Goal: Find specific page/section: Find specific page/section

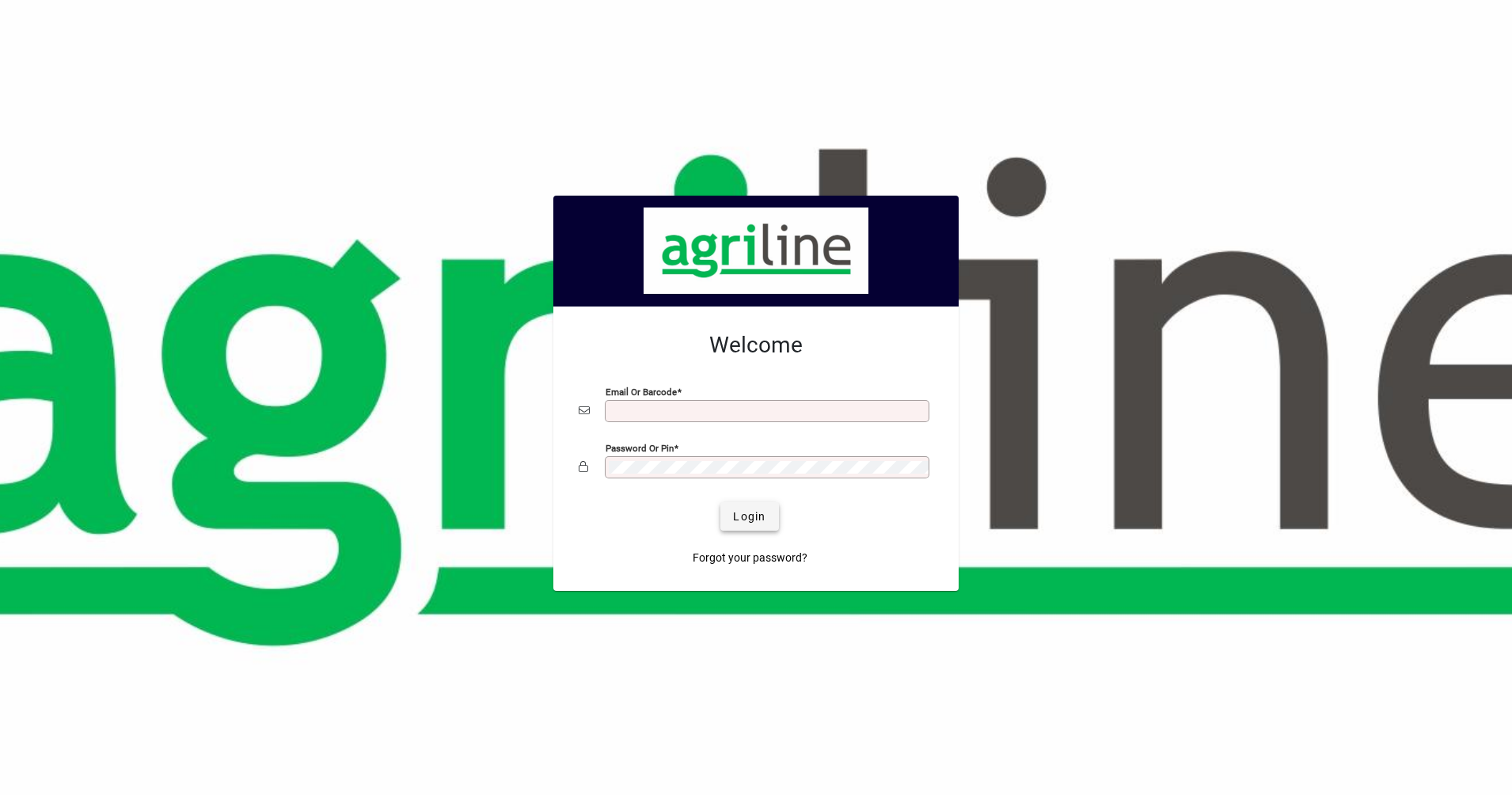
type input "**********"
click at [740, 516] on span "Login" at bounding box center [749, 517] width 33 height 17
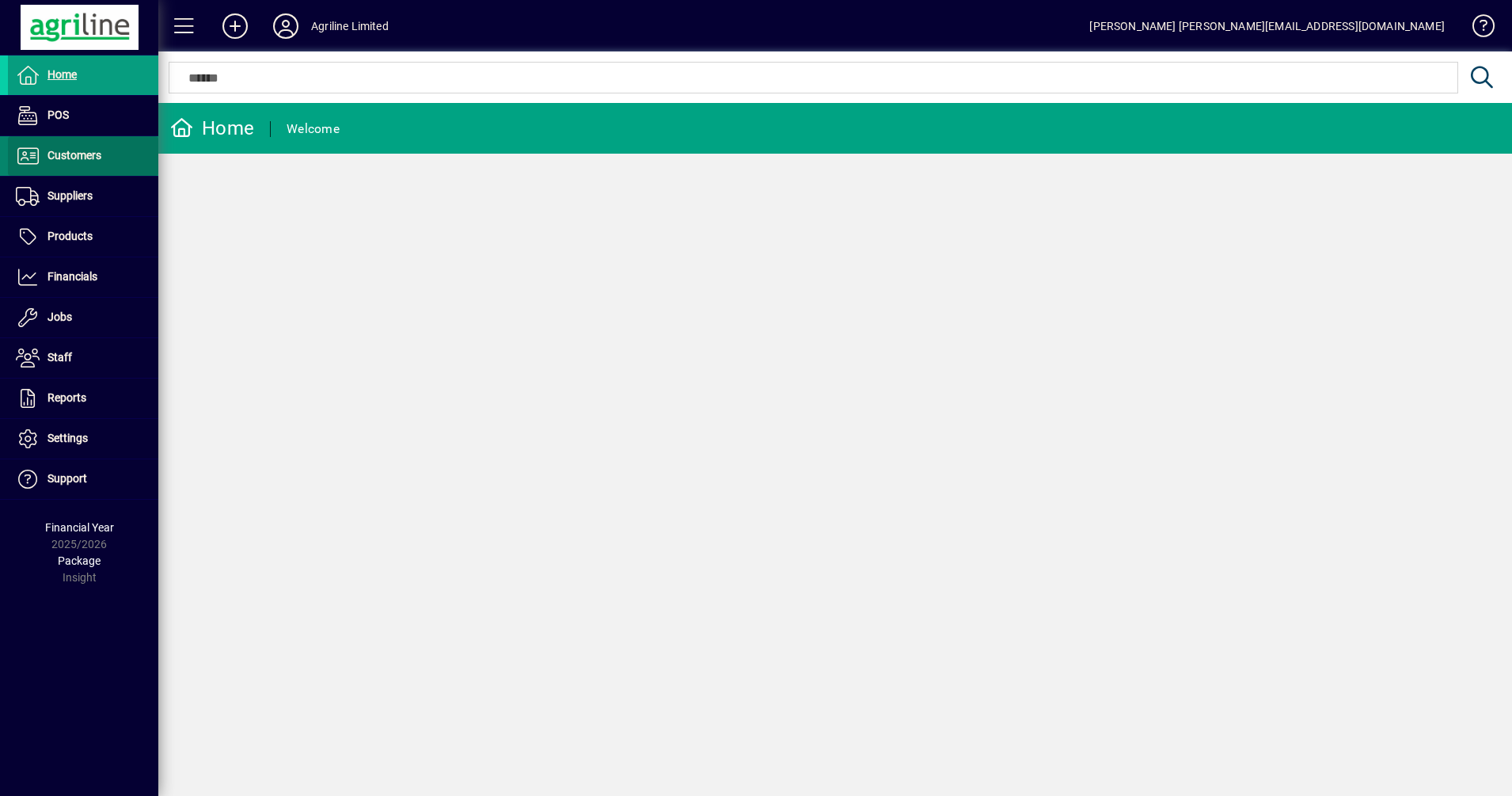
click at [89, 158] on span "Customers" at bounding box center [74, 155] width 54 height 12
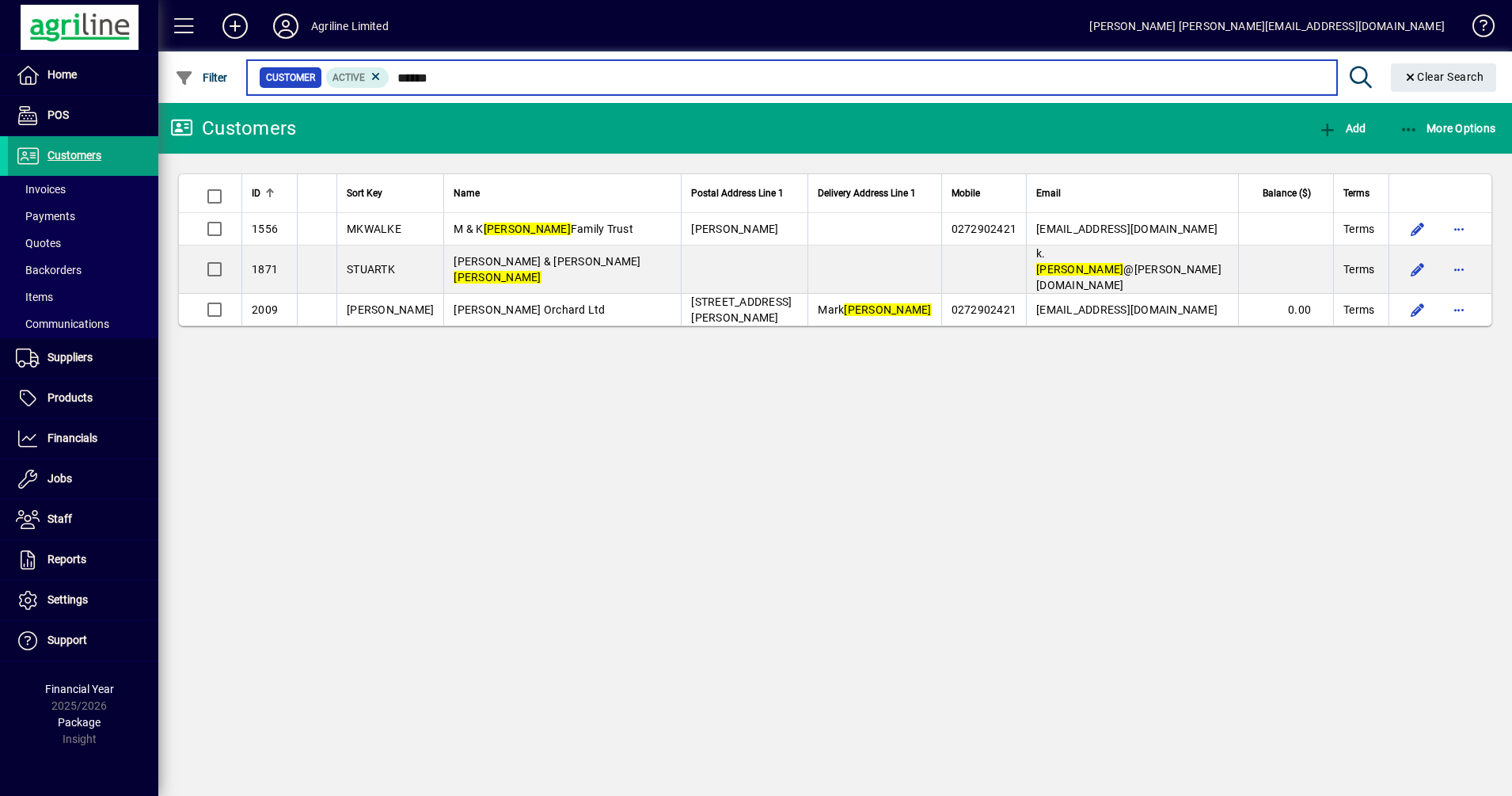
type input "******"
